Goal: Task Accomplishment & Management: Use online tool/utility

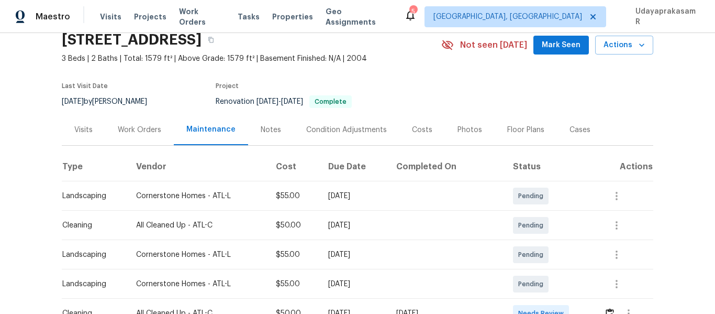
scroll to position [105, 0]
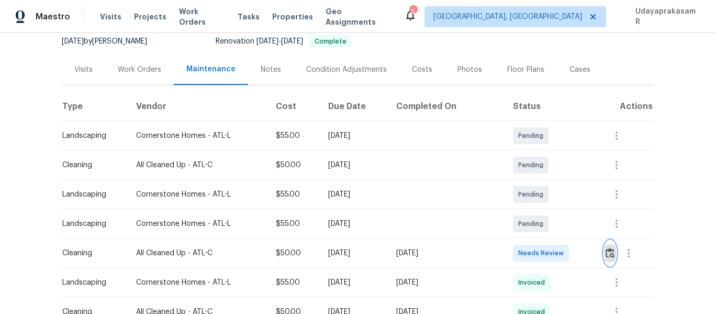
click at [607, 254] on img "button" at bounding box center [610, 253] width 9 height 10
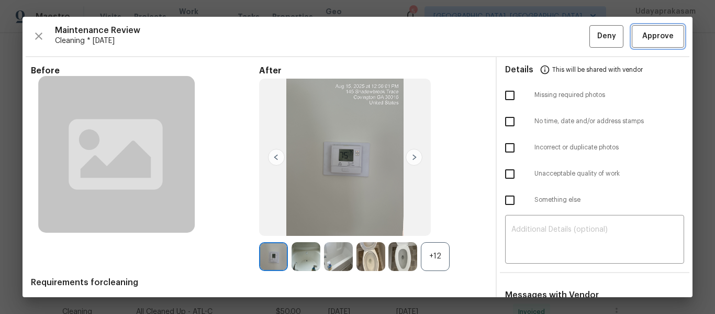
click at [640, 40] on span "Approve" at bounding box center [658, 36] width 36 height 13
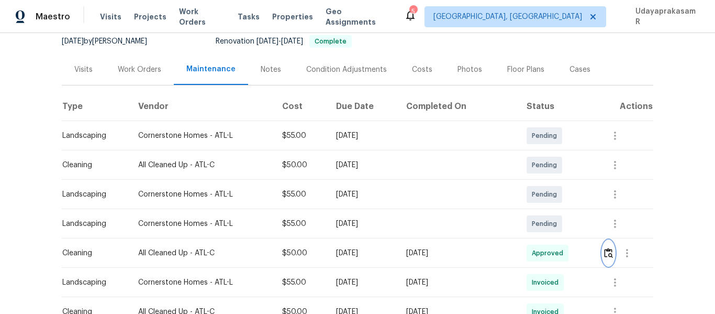
scroll to position [0, 0]
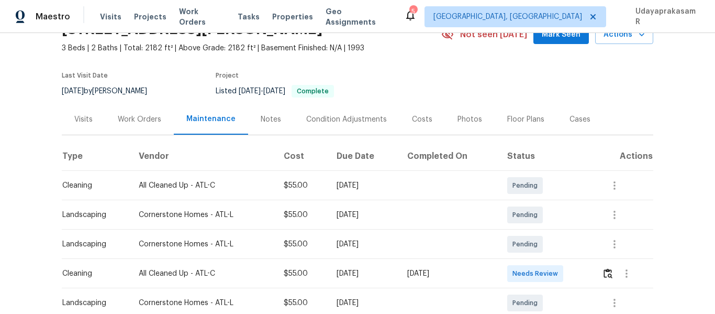
scroll to position [105, 0]
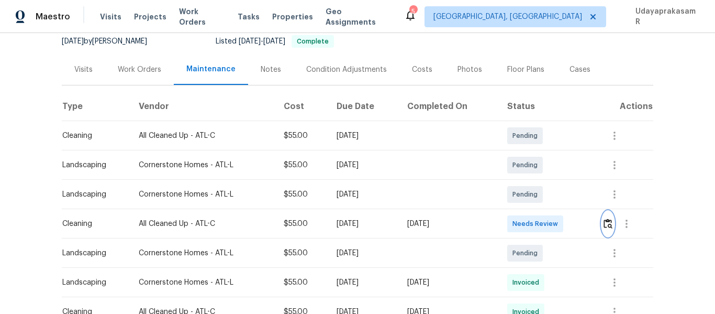
click at [606, 230] on button "button" at bounding box center [608, 223] width 12 height 25
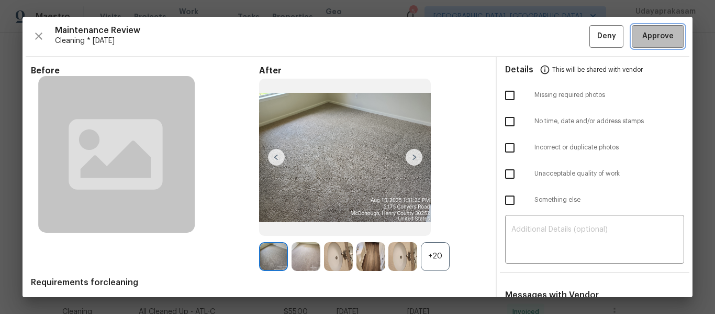
click at [652, 39] on span "Approve" at bounding box center [657, 36] width 31 height 13
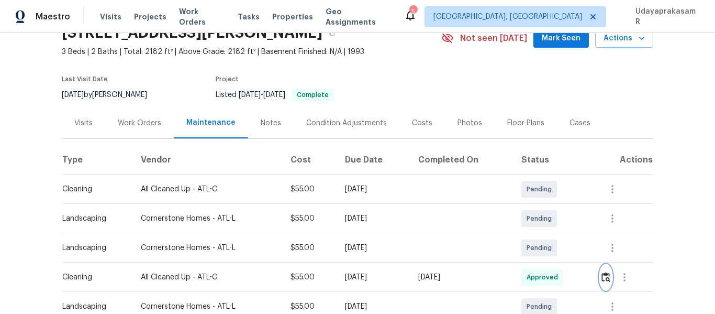
scroll to position [0, 0]
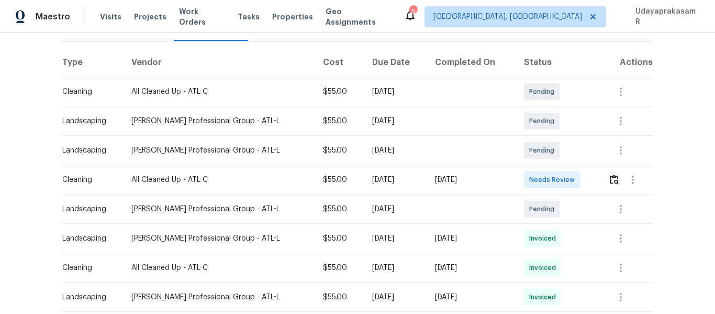
scroll to position [157, 0]
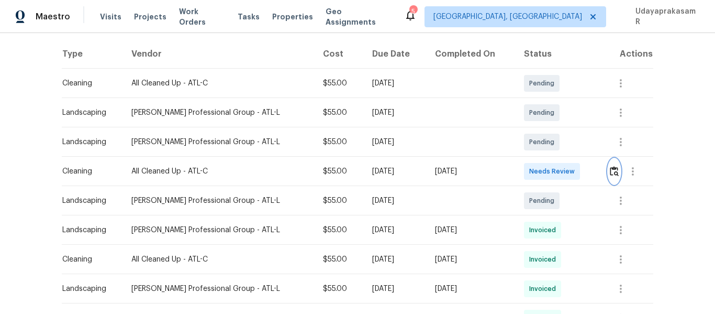
click at [610, 173] on img "button" at bounding box center [614, 171] width 9 height 10
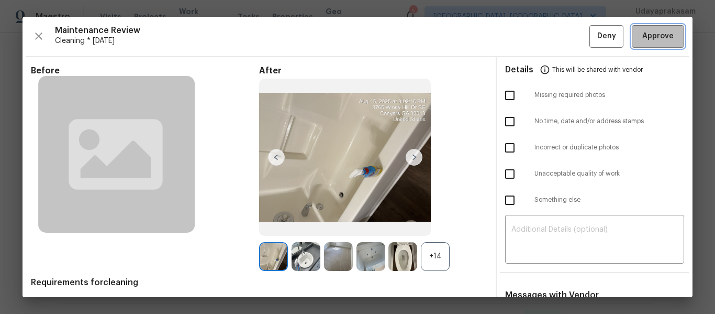
click at [642, 42] on span "Approve" at bounding box center [657, 36] width 31 height 13
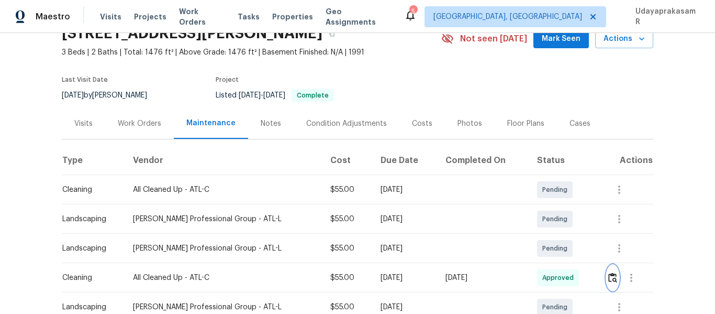
scroll to position [0, 0]
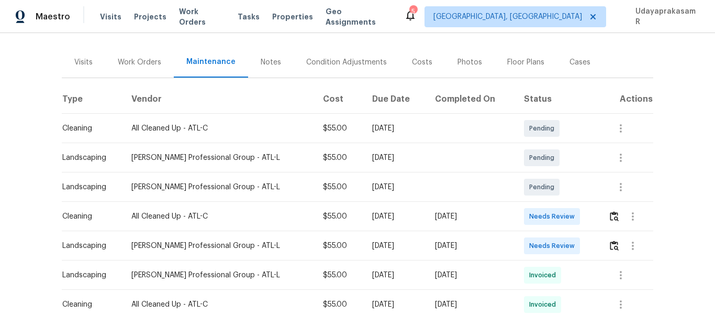
scroll to position [157, 0]
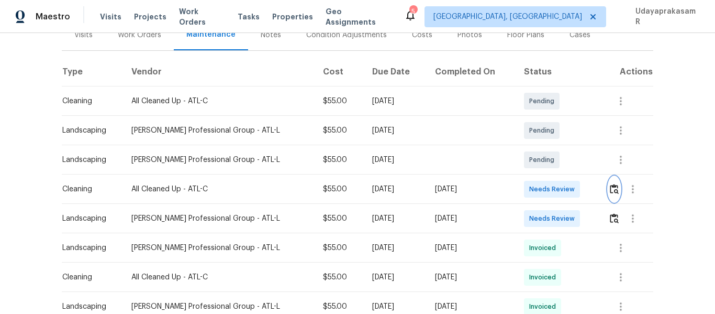
click at [611, 184] on img "button" at bounding box center [614, 189] width 9 height 10
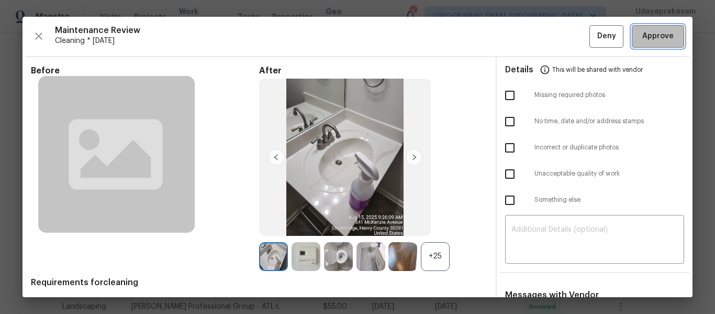
click at [652, 43] on button "Approve" at bounding box center [658, 36] width 52 height 23
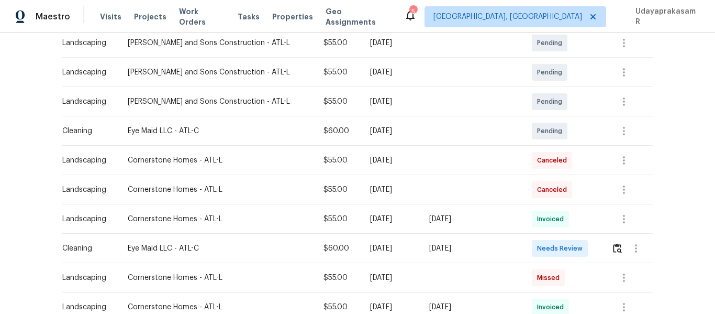
scroll to position [209, 0]
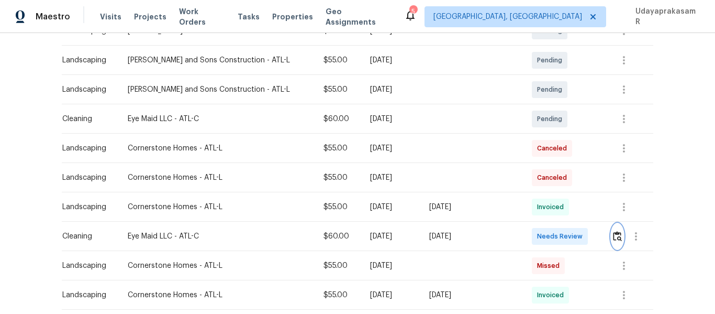
click at [613, 239] on img "button" at bounding box center [617, 236] width 9 height 10
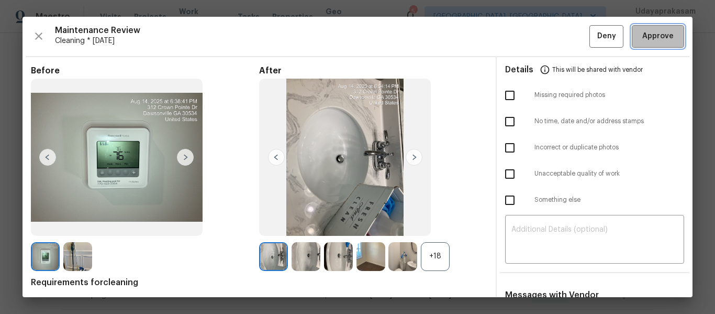
click at [656, 37] on span "Approve" at bounding box center [657, 36] width 31 height 13
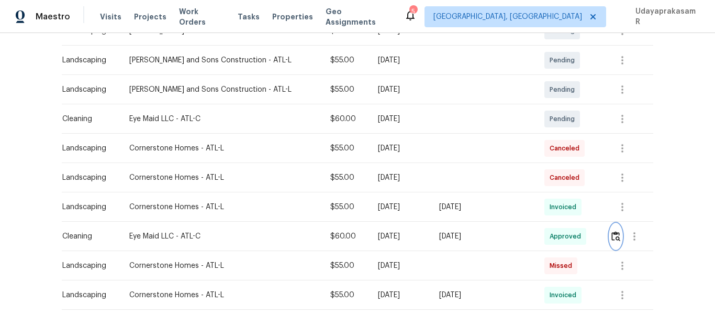
scroll to position [105, 0]
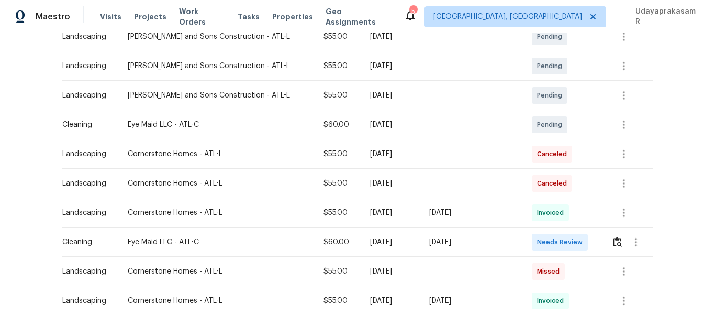
scroll to position [262, 0]
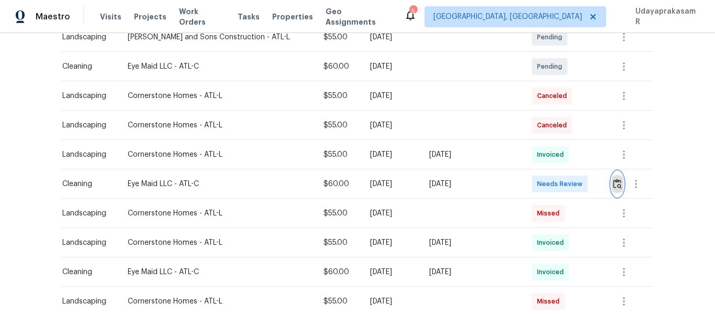
click at [613, 188] on img "button" at bounding box center [617, 183] width 9 height 10
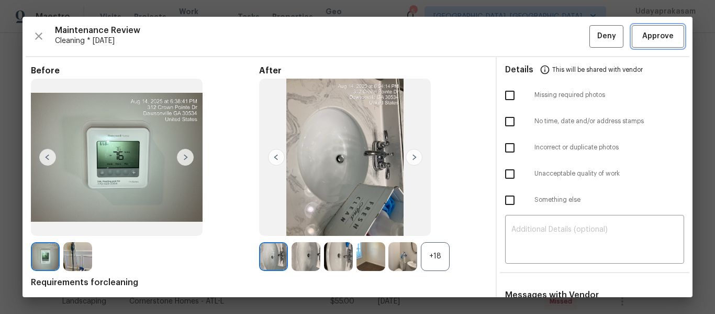
click at [645, 36] on span "Approve" at bounding box center [657, 36] width 31 height 13
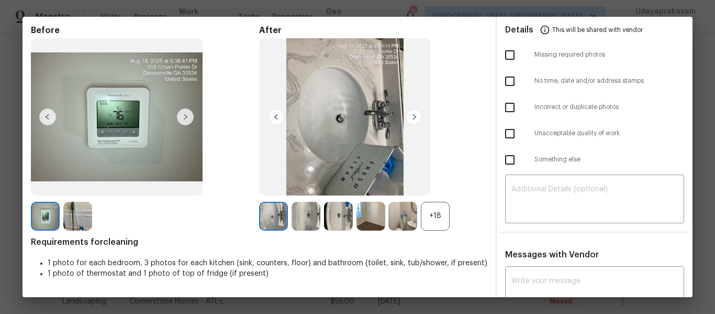
scroll to position [0, 0]
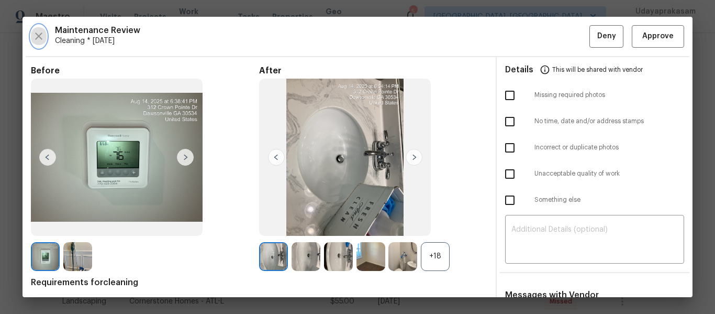
click at [40, 33] on icon "button" at bounding box center [38, 36] width 13 height 13
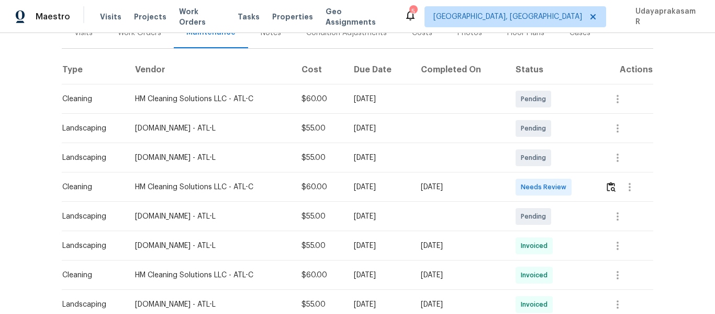
scroll to position [157, 0]
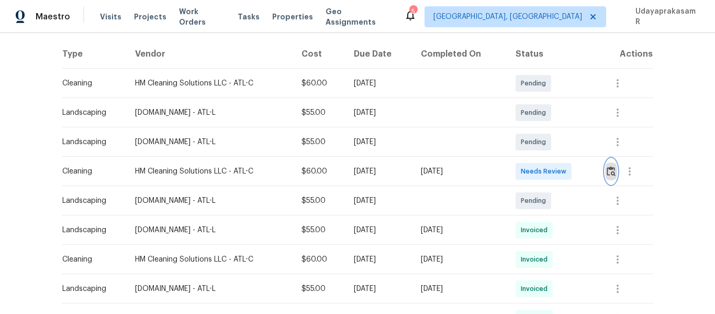
click at [610, 173] on img "button" at bounding box center [611, 171] width 9 height 10
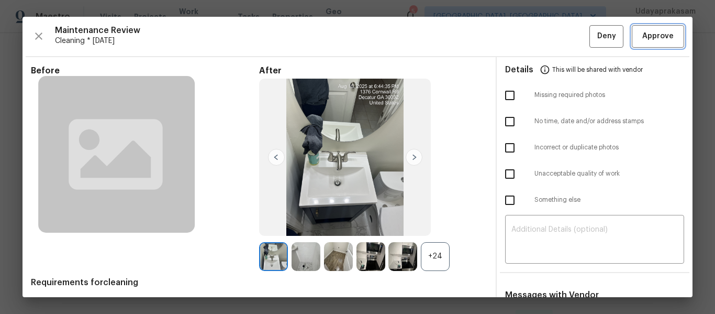
click at [658, 31] on span "Approve" at bounding box center [657, 36] width 31 height 13
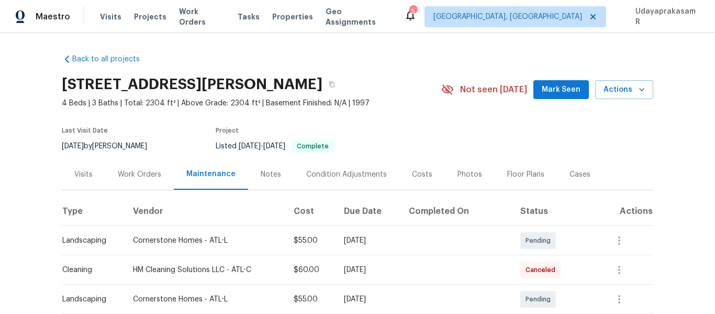
scroll to position [157, 0]
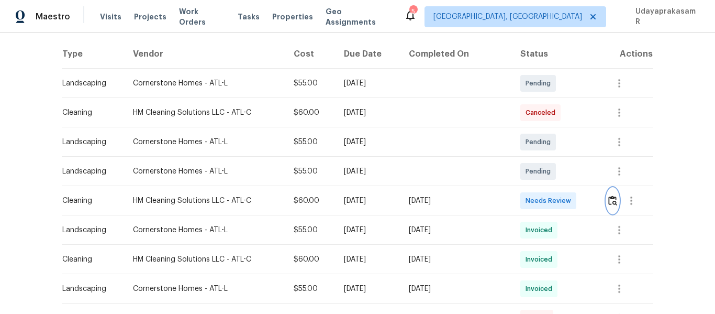
click at [608, 201] on img "button" at bounding box center [612, 200] width 9 height 10
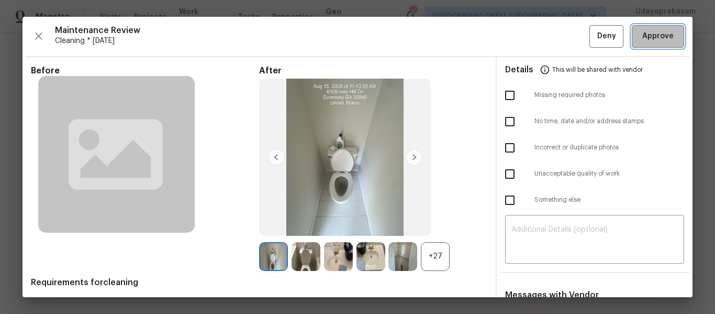
click at [653, 32] on span "Approve" at bounding box center [657, 36] width 31 height 13
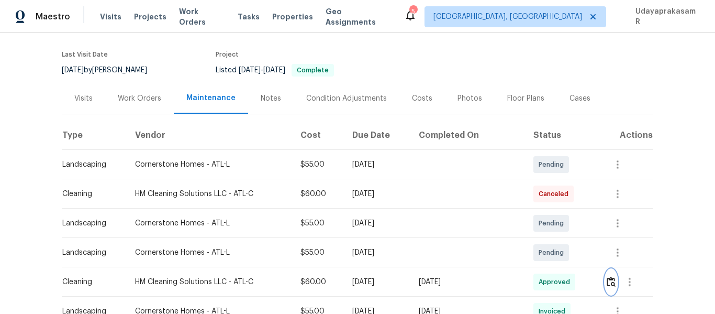
scroll to position [0, 0]
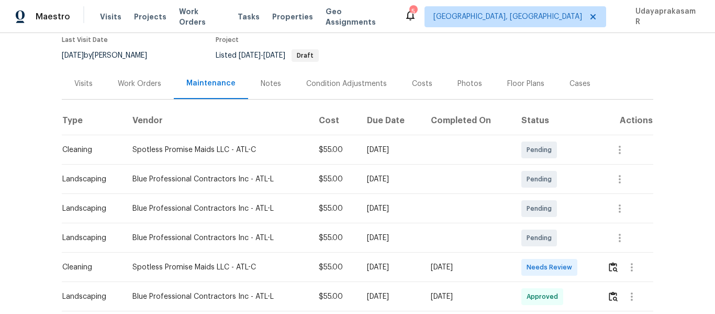
scroll to position [157, 0]
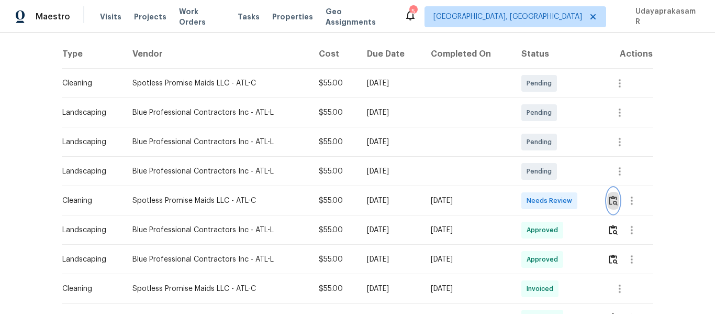
click at [615, 204] on img "button" at bounding box center [613, 200] width 9 height 10
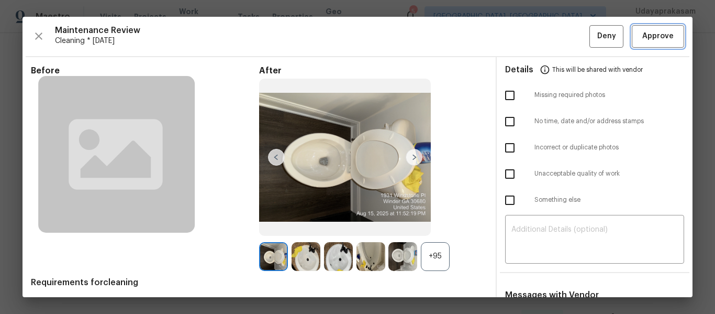
click at [665, 37] on span "Approve" at bounding box center [657, 36] width 31 height 13
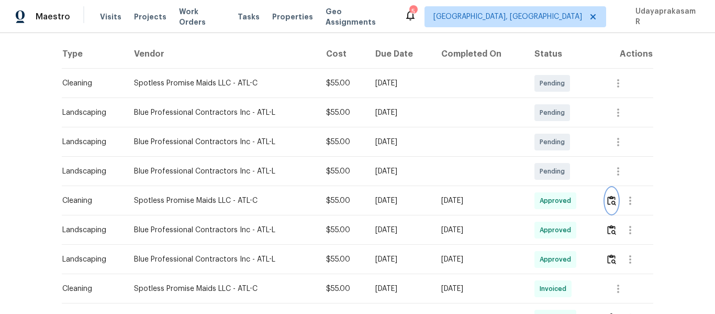
scroll to position [0, 0]
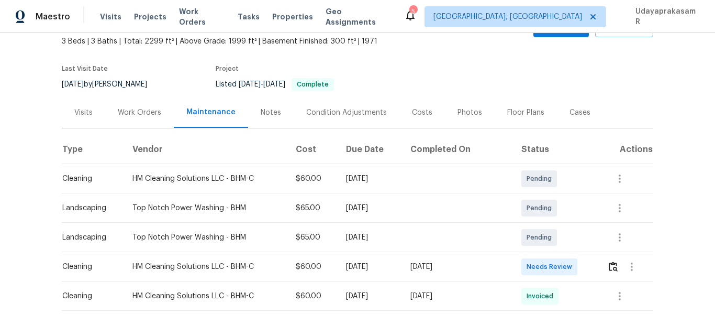
scroll to position [157, 0]
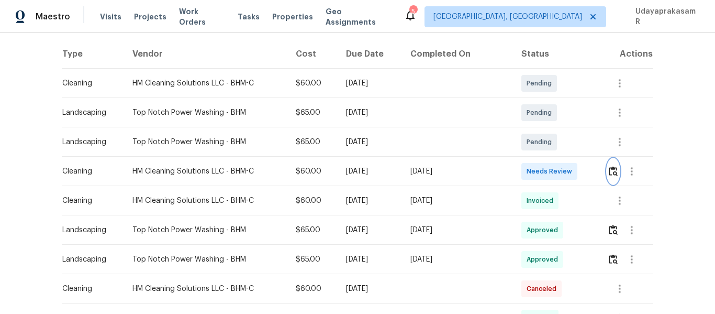
click at [609, 167] on img "button" at bounding box center [613, 171] width 9 height 10
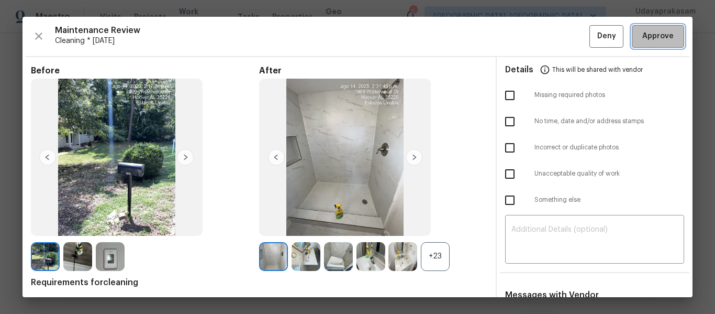
click at [656, 44] on button "Approve" at bounding box center [658, 36] width 52 height 23
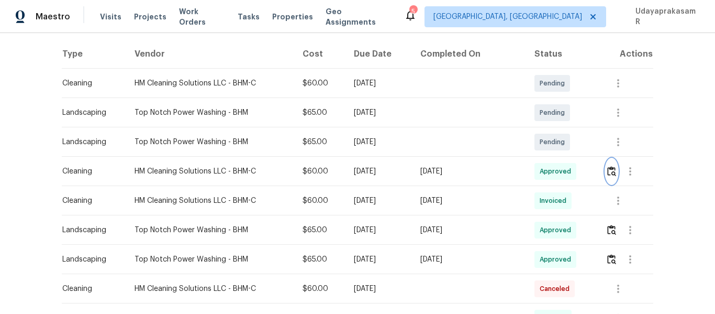
scroll to position [0, 0]
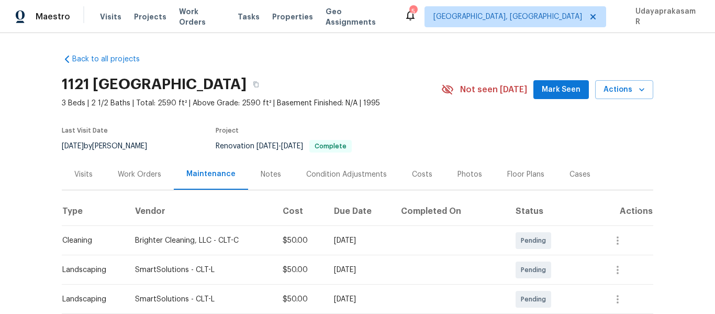
scroll to position [157, 0]
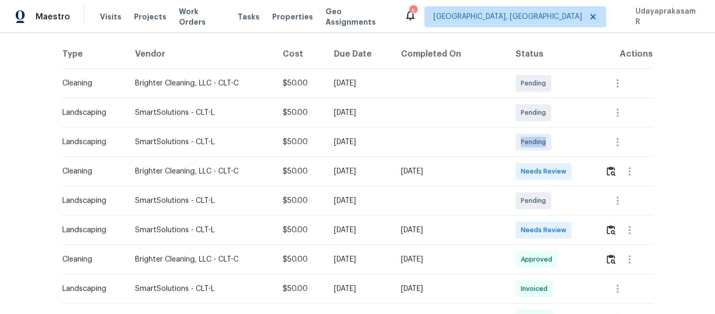
drag, startPoint x: 58, startPoint y: 171, endPoint x: 450, endPoint y: 151, distance: 393.1
click at [422, 174] on td "[DATE]" at bounding box center [450, 171] width 115 height 29
drag, startPoint x: 56, startPoint y: 173, endPoint x: 490, endPoint y: 171, distance: 433.9
click at [490, 171] on div "Back to all projects 1121 Setter Ln SE, Concord, NC 28025 3 Beds | 2 1/2 Baths …" at bounding box center [357, 173] width 715 height 281
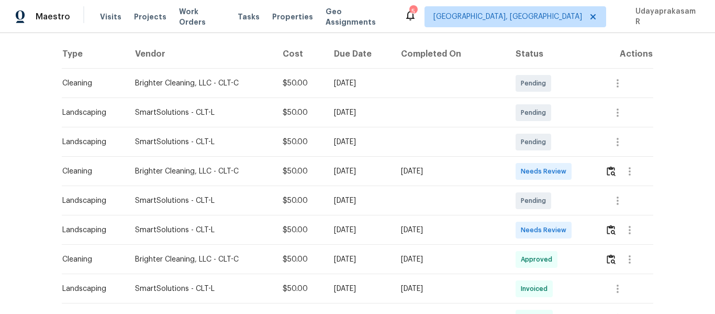
click at [493, 171] on div "[DATE]" at bounding box center [450, 171] width 98 height 10
click at [607, 168] on img "button" at bounding box center [611, 171] width 9 height 10
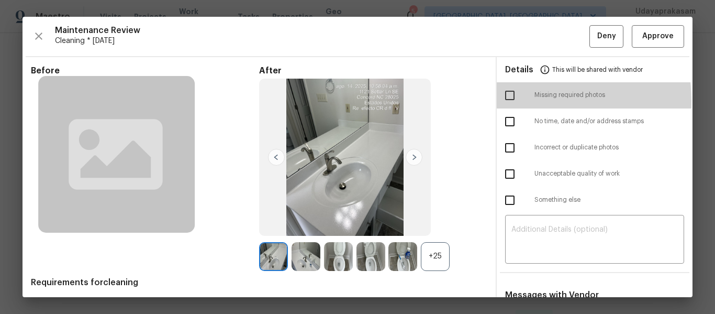
click at [508, 101] on input "checkbox" at bounding box center [510, 95] width 22 height 22
checkbox input "true"
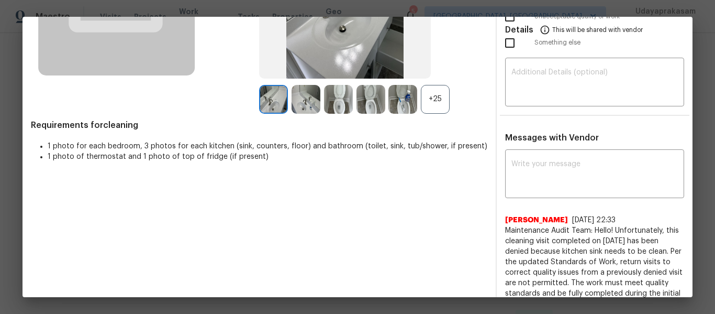
scroll to position [105, 0]
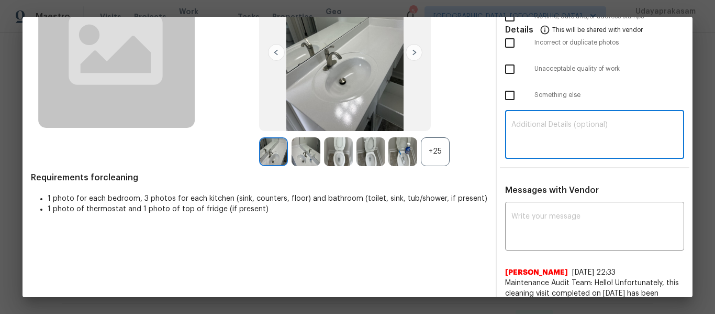
click at [555, 148] on textarea at bounding box center [594, 135] width 166 height 29
paste textarea "Maintenance Audit Team: Hello! Unfortunately, this cleaning visit completed on …"
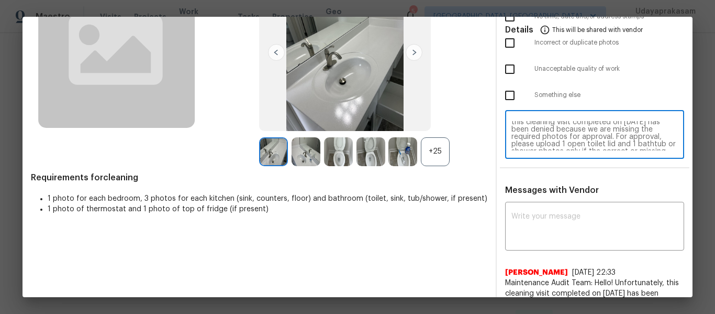
scroll to position [0, 0]
type textarea "Maintenance Audit Team: Hello! Unfortunately, this cleaning visit completed on …"
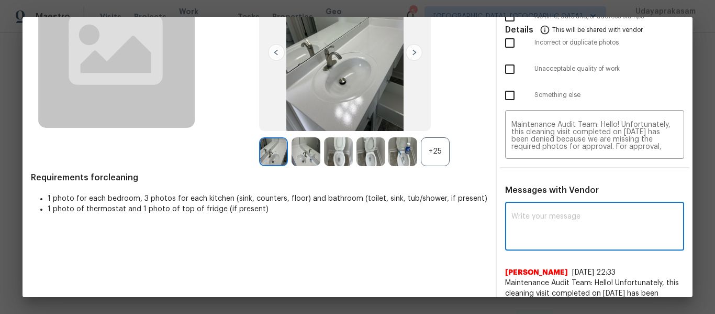
click at [567, 221] on textarea at bounding box center [594, 227] width 166 height 29
paste textarea "Maintenance Audit Team: Hello! Unfortunately, this cleaning visit completed on …"
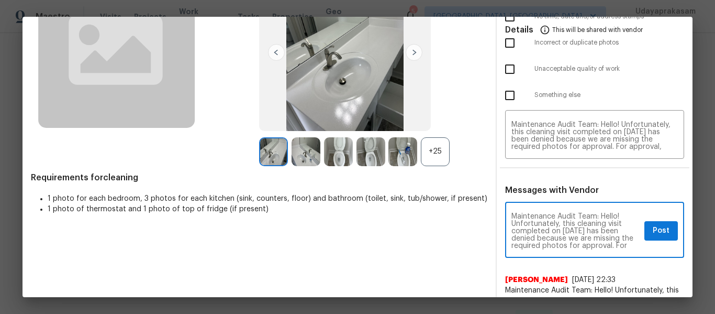
click at [623, 245] on textarea "Maintenance Audit Team: Hello! Unfortunately, this cleaning visit completed on …" at bounding box center [575, 231] width 129 height 37
type textarea "Maintenance Audit Team: Hello! Unfortunately, this cleaning visit completed on …"
click at [644, 232] on button "Post" at bounding box center [661, 230] width 34 height 19
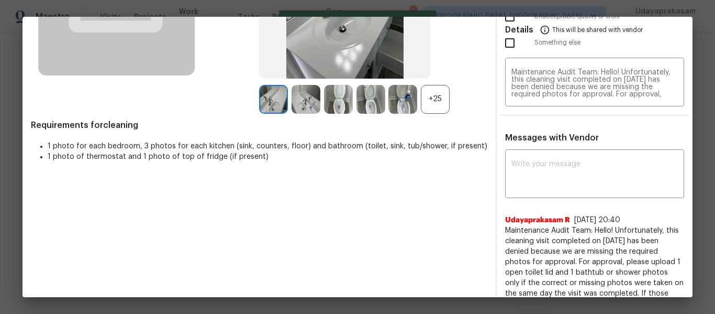
scroll to position [0, 0]
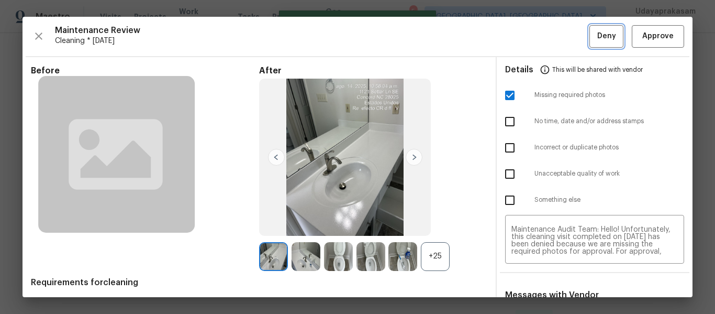
click at [589, 42] on button "Deny" at bounding box center [606, 36] width 34 height 23
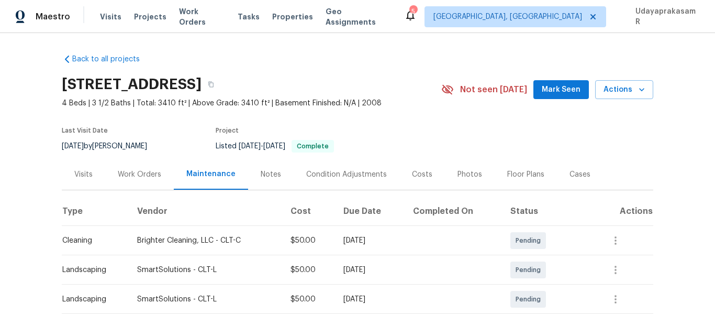
scroll to position [157, 0]
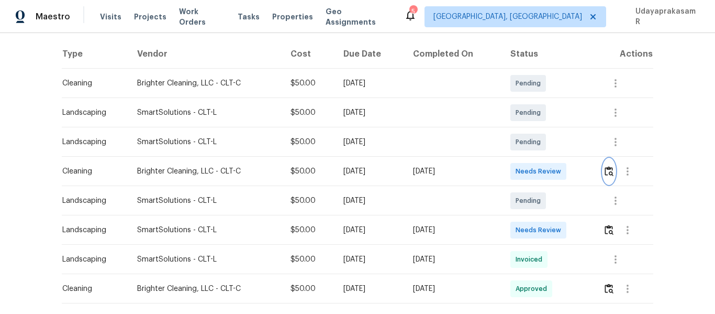
click at [609, 175] on img "button" at bounding box center [609, 171] width 9 height 10
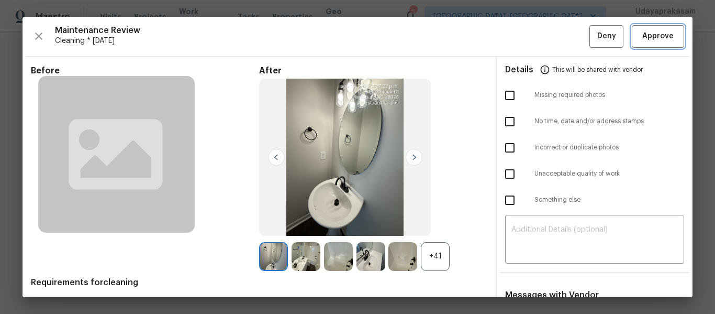
click at [660, 38] on span "Approve" at bounding box center [657, 36] width 31 height 13
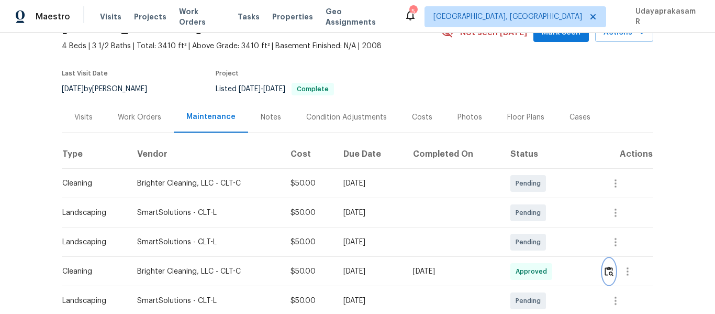
scroll to position [0, 0]
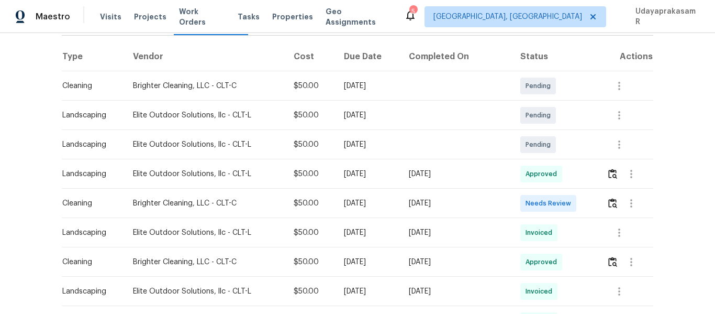
scroll to position [157, 0]
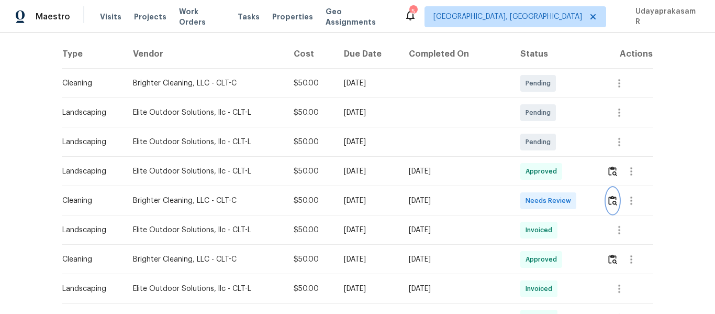
click at [611, 198] on img "button" at bounding box center [612, 200] width 9 height 10
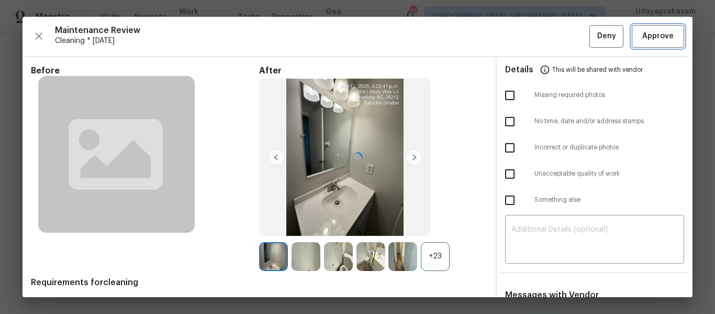
click at [643, 38] on span "Approve" at bounding box center [657, 36] width 31 height 13
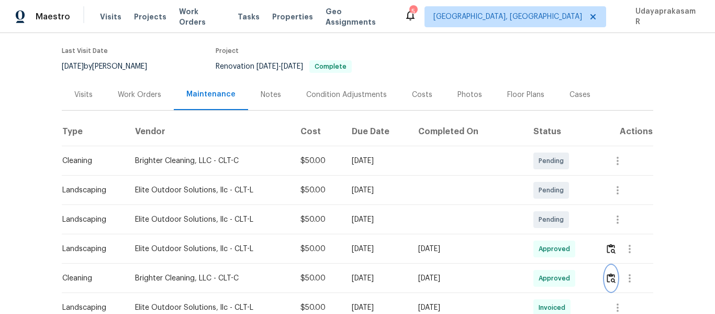
scroll to position [0, 0]
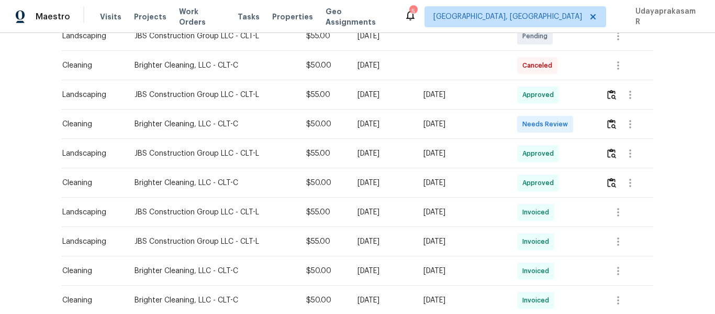
scroll to position [209, 0]
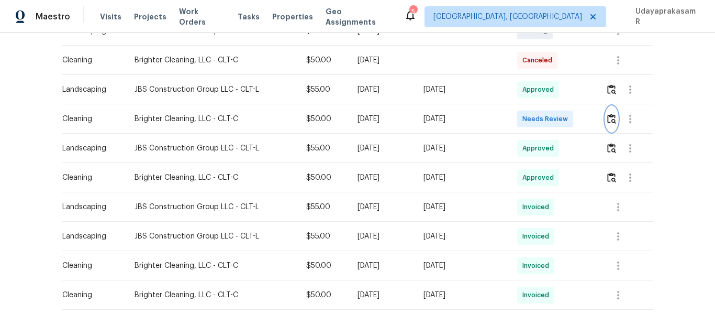
click at [607, 117] on img "button" at bounding box center [611, 119] width 9 height 10
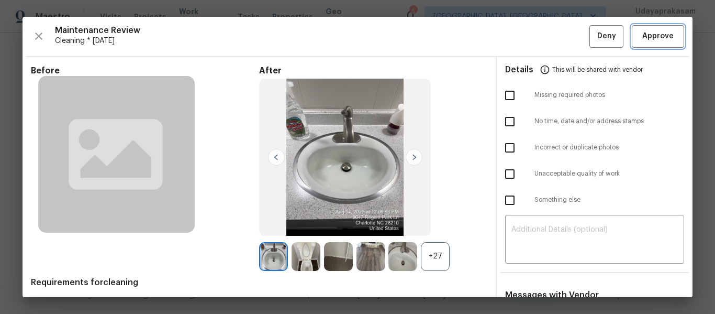
click at [642, 36] on span "Approve" at bounding box center [657, 36] width 31 height 13
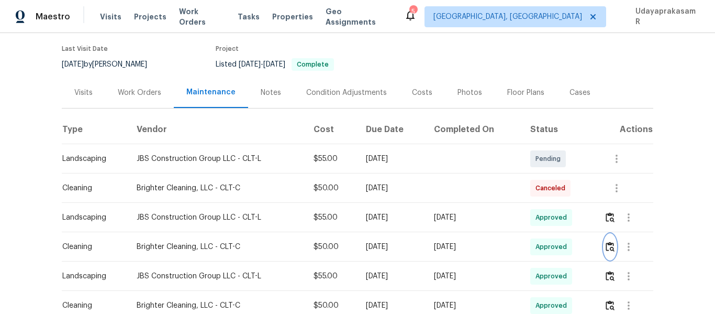
scroll to position [52, 0]
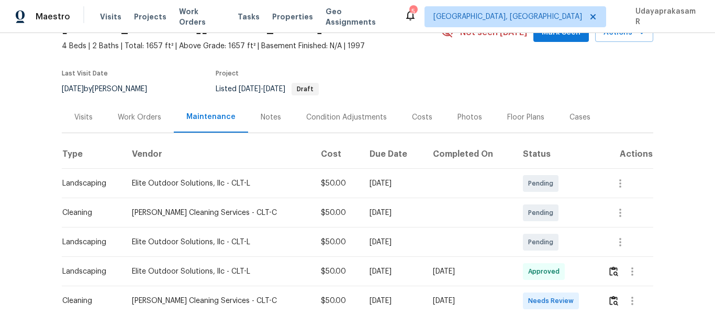
scroll to position [159, 0]
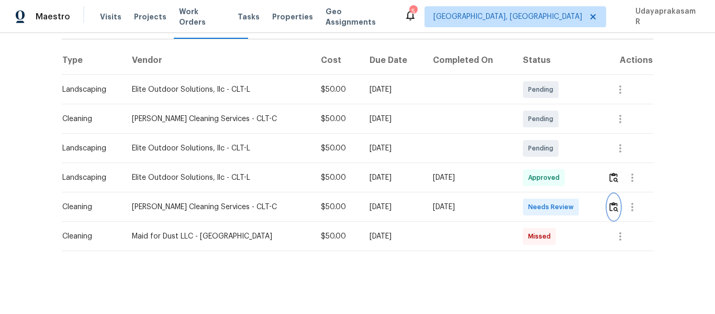
click at [610, 204] on img "button" at bounding box center [613, 207] width 9 height 10
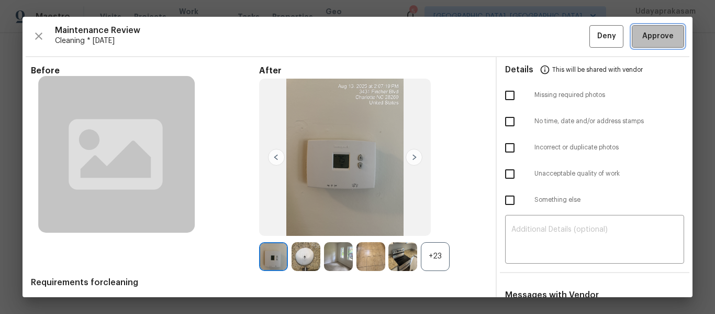
click at [645, 42] on span "Approve" at bounding box center [657, 36] width 31 height 13
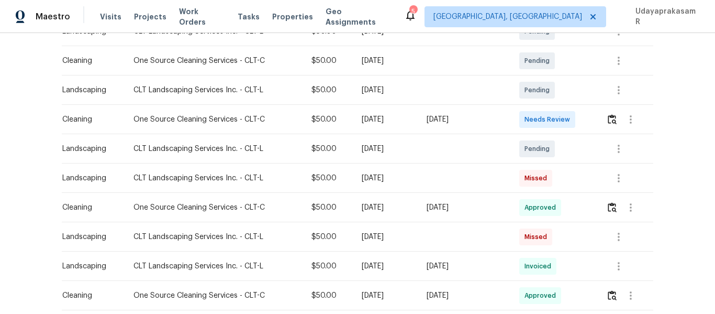
scroll to position [209, 0]
click at [613, 115] on img "button" at bounding box center [612, 119] width 9 height 10
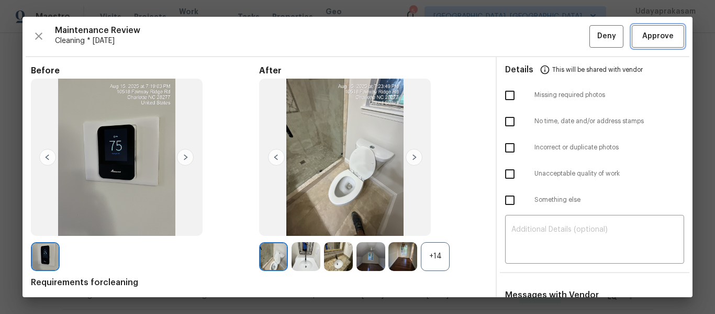
click at [649, 32] on span "Approve" at bounding box center [657, 36] width 31 height 13
